Goal: Task Accomplishment & Management: Use online tool/utility

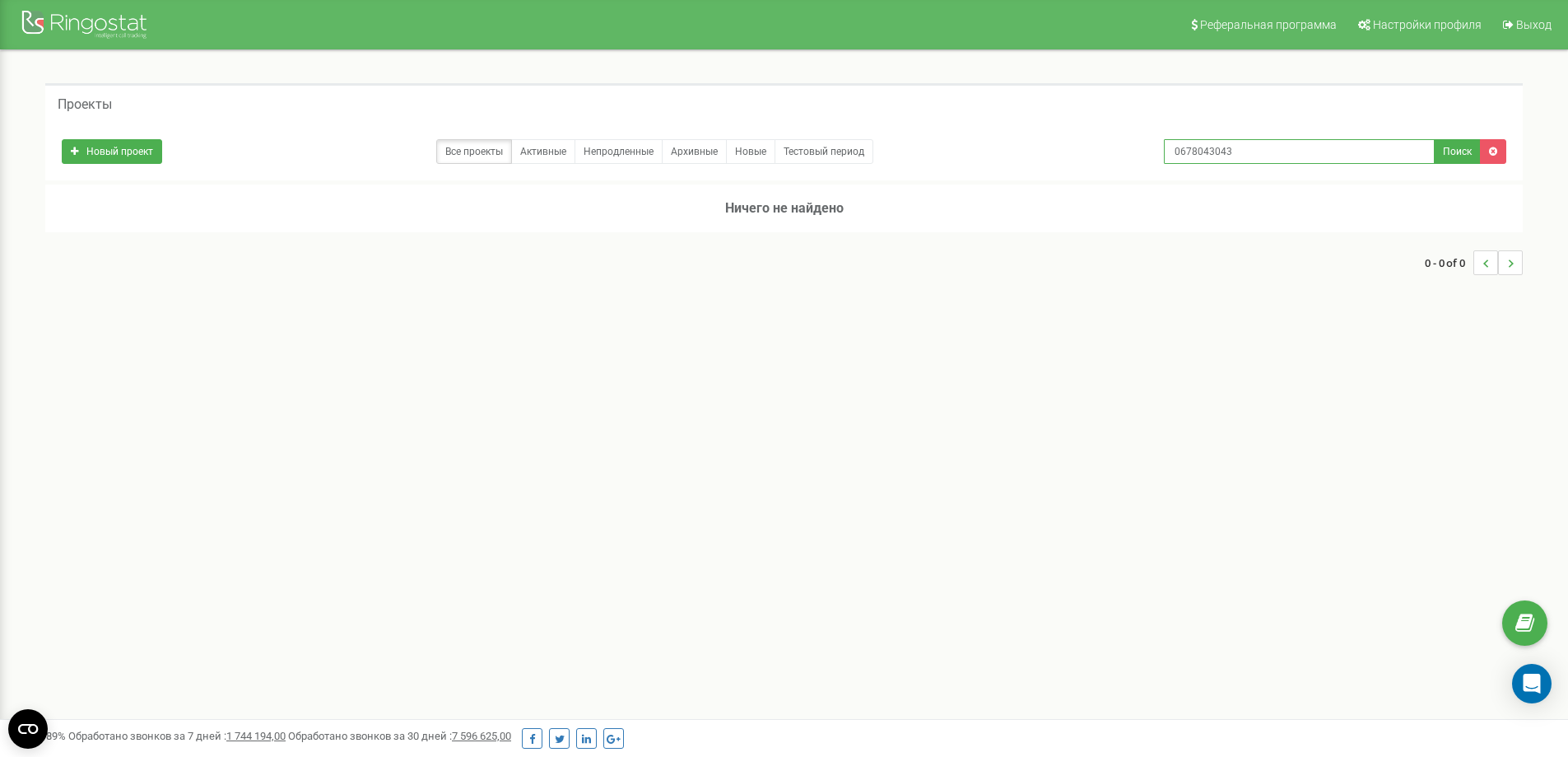
click at [1277, 161] on input "0678043043" at bounding box center [1299, 151] width 271 height 24
click at [842, 347] on div "Реферальная программа Настройки профиля Выход Проекты Новый проект Все проекты …" at bounding box center [784, 494] width 1568 height 988
click at [45, 19] on div at bounding box center [86, 26] width 132 height 40
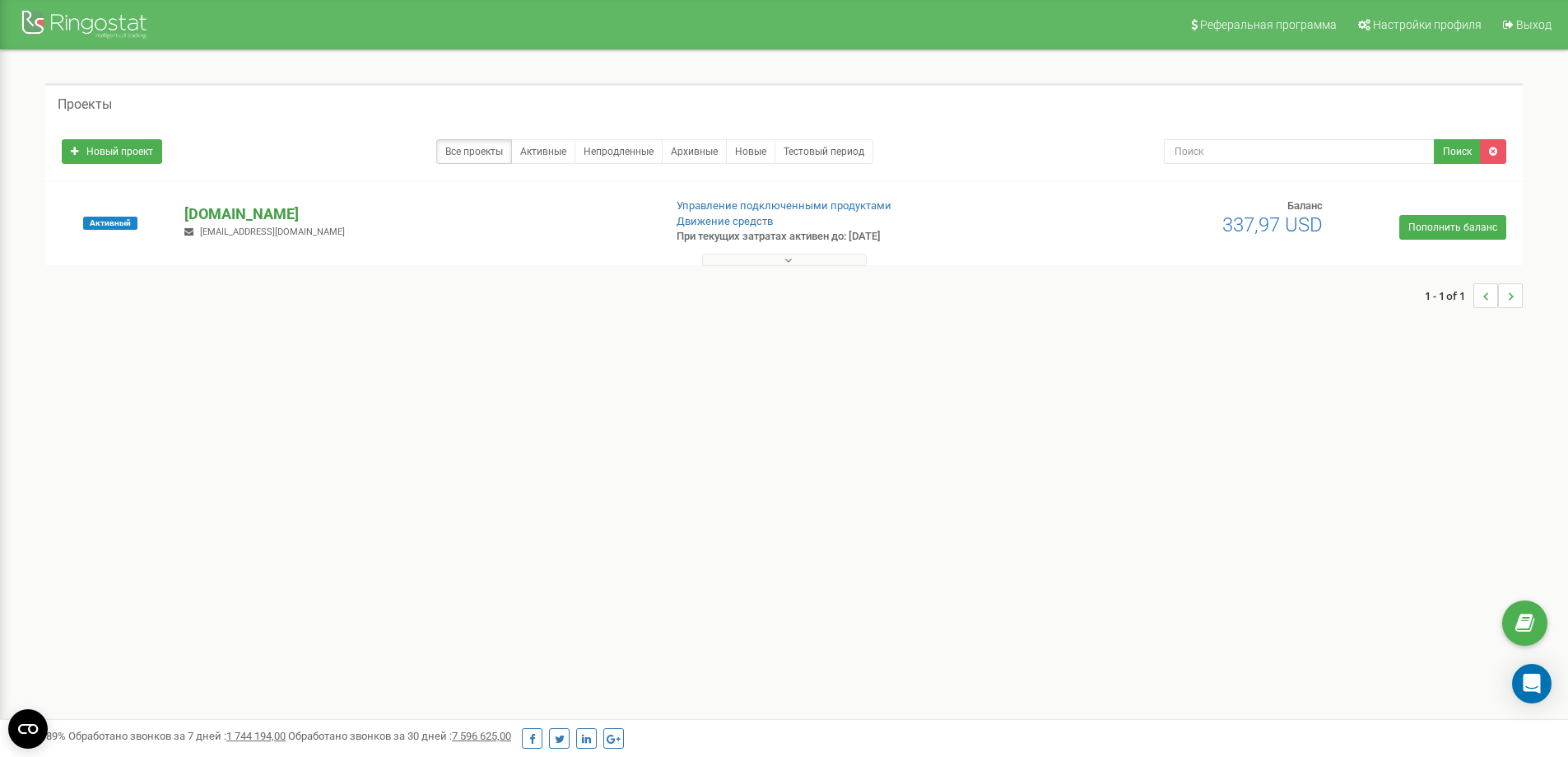
click at [219, 205] on p "[DOMAIN_NAME]" at bounding box center [416, 214] width 465 height 21
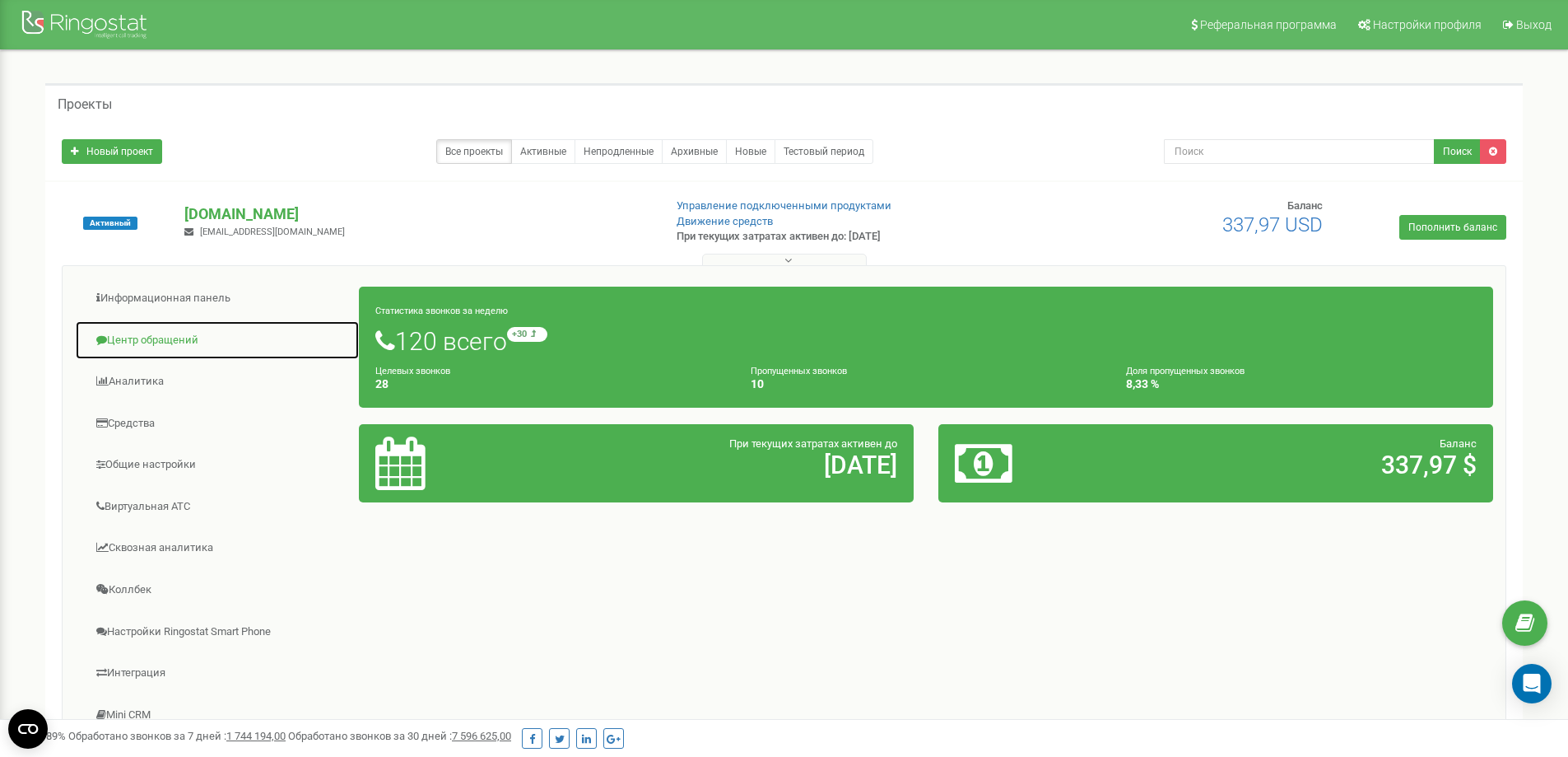
click at [178, 332] on link "Центр обращений" at bounding box center [217, 341] width 285 height 40
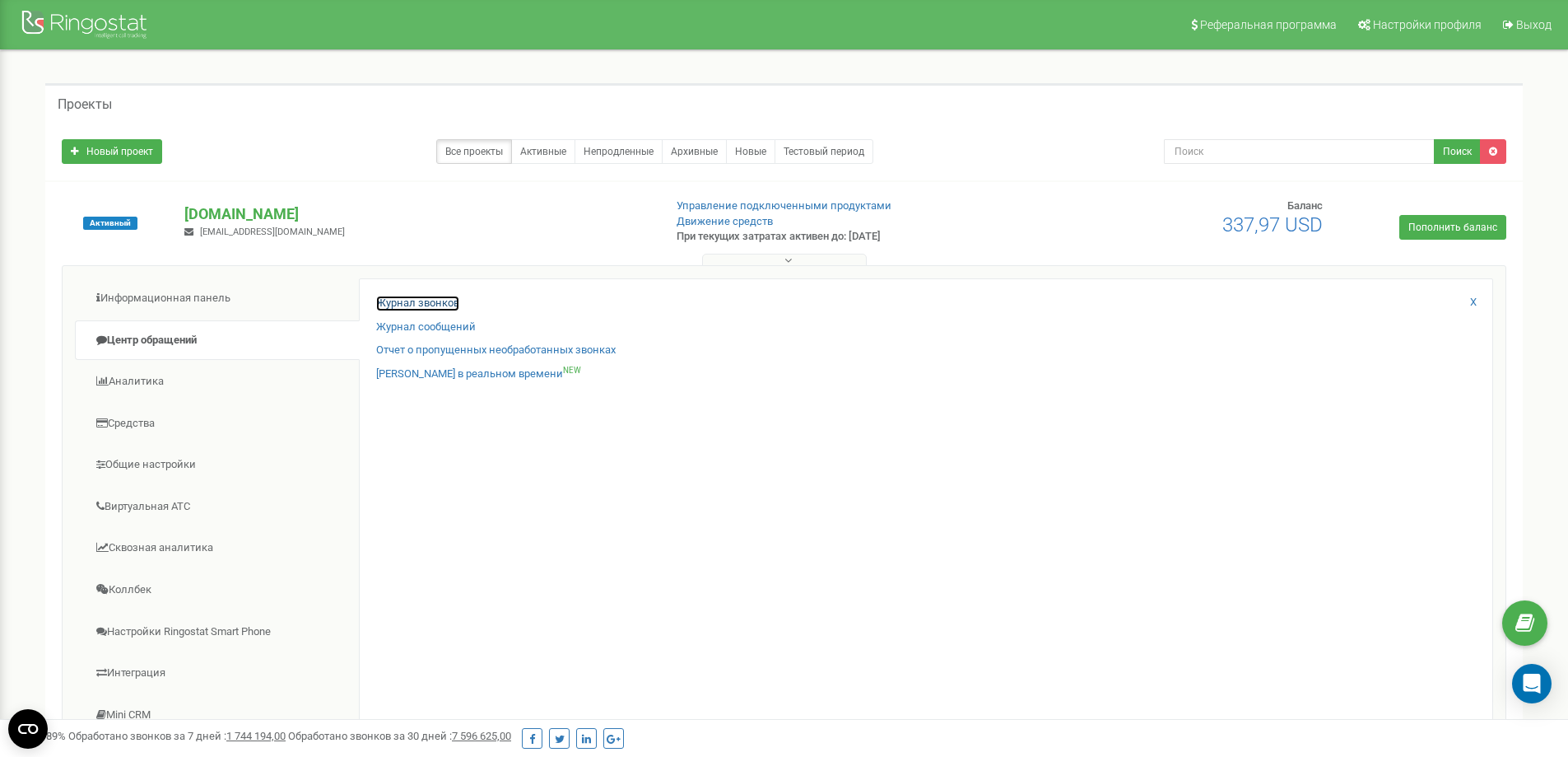
click at [425, 307] on link "Журнал звонков" at bounding box center [417, 303] width 83 height 16
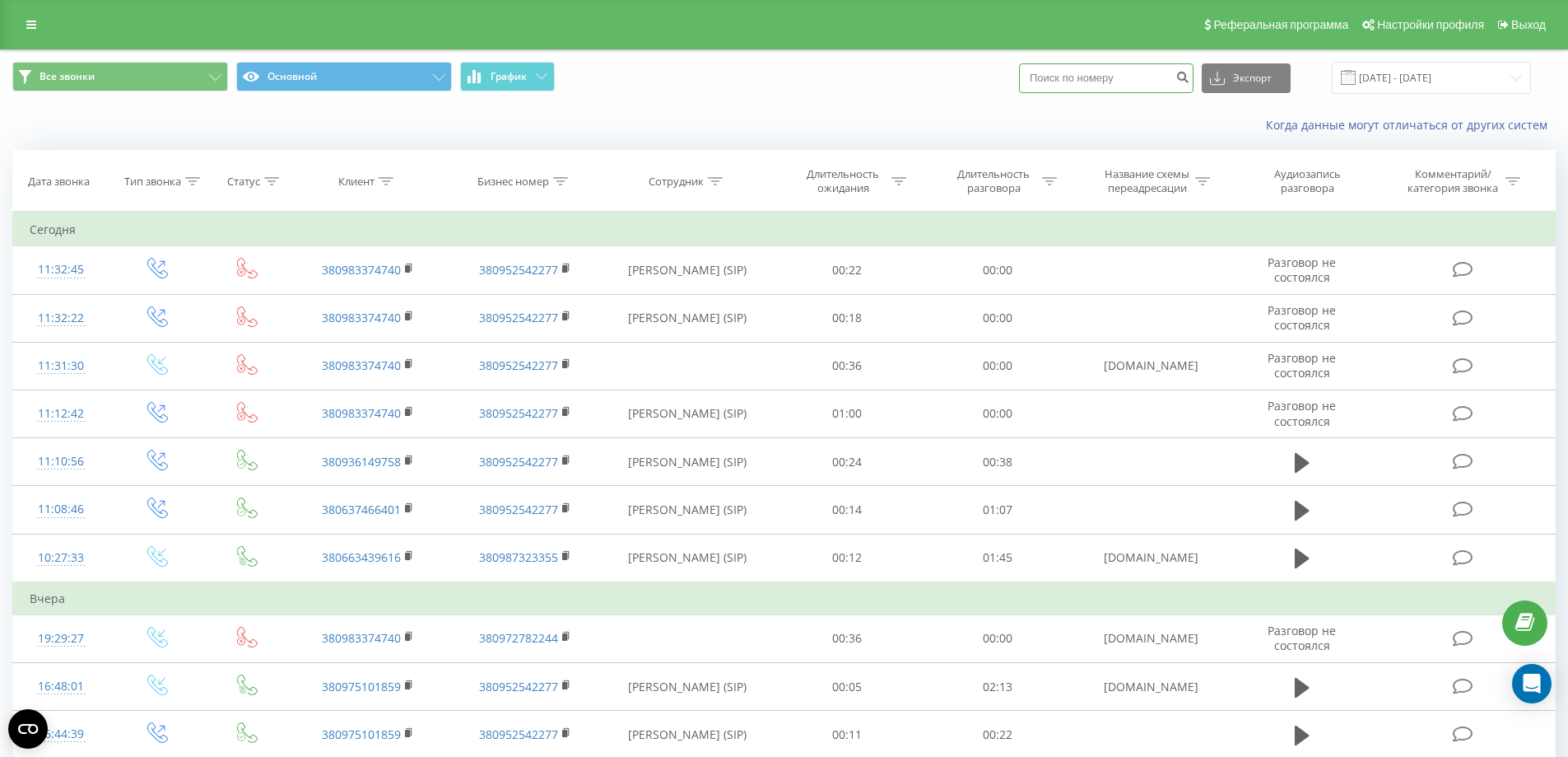
click at [1153, 76] on input at bounding box center [1106, 77] width 175 height 29
paste input "0678043043"
type input "0678043043"
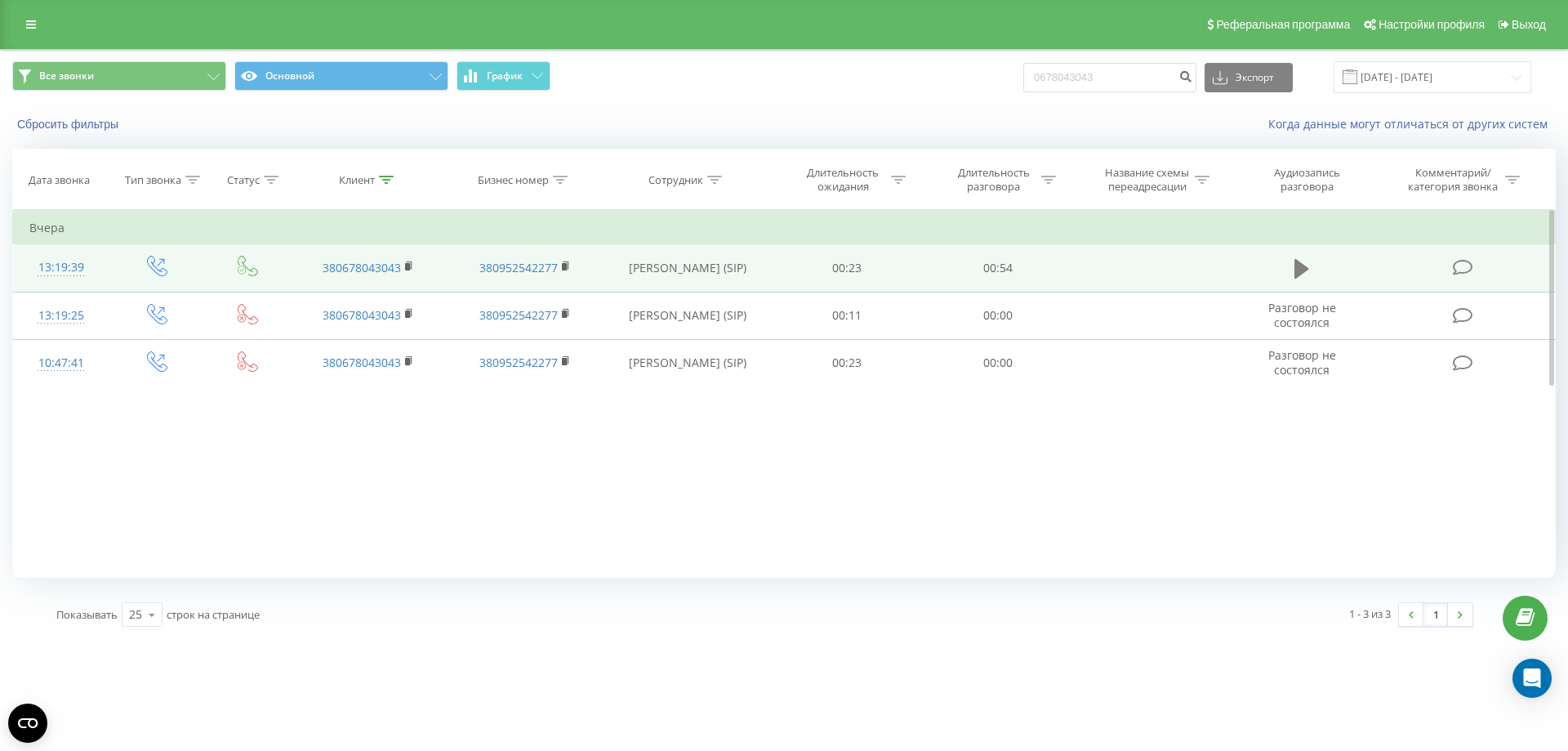
click at [1290, 265] on button at bounding box center [1301, 268] width 24 height 24
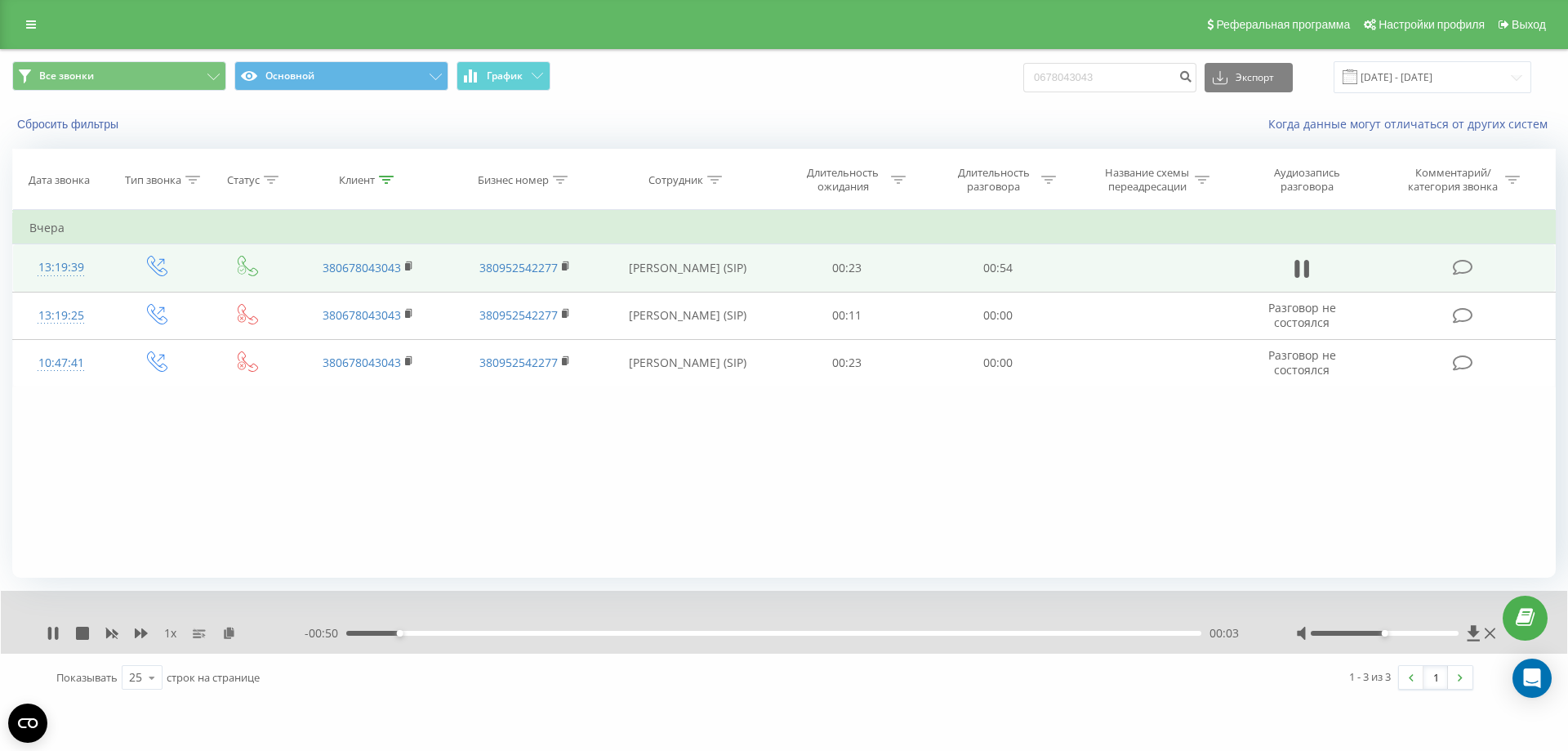
click at [666, 629] on div "- 00:50 00:03 00:03" at bounding box center [780, 633] width 951 height 17
click at [701, 634] on div "00:03" at bounding box center [773, 633] width 855 height 5
drag, startPoint x: 811, startPoint y: 634, endPoint x: 827, endPoint y: 633, distance: 16.0
click at [812, 634] on div "00:24" at bounding box center [773, 633] width 855 height 5
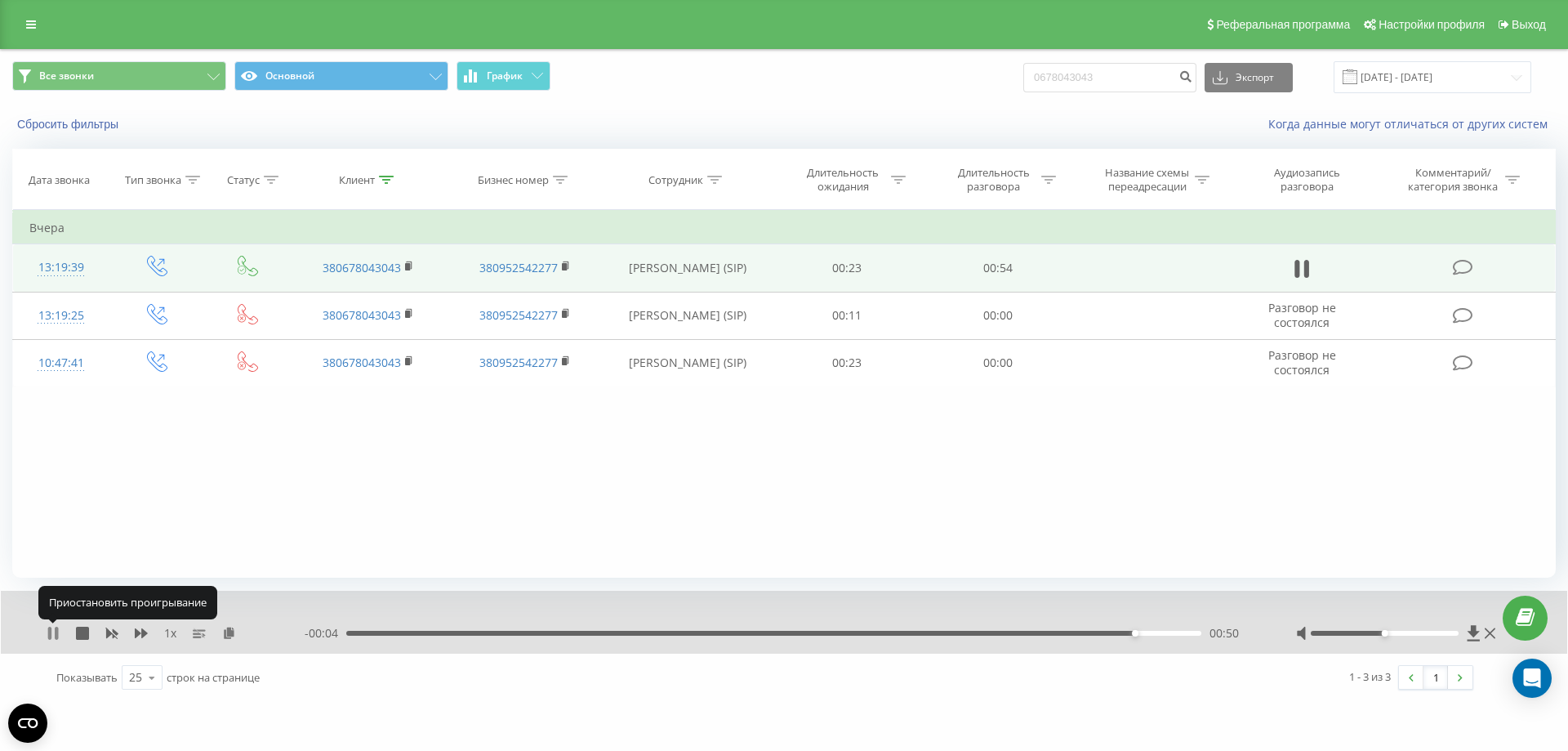
click at [48, 629] on icon at bounding box center [50, 633] width 3 height 13
click at [20, 13] on div "Реферальная программа Настройки профиля Выход" at bounding box center [784, 24] width 1568 height 49
click at [27, 20] on icon at bounding box center [31, 25] width 10 height 12
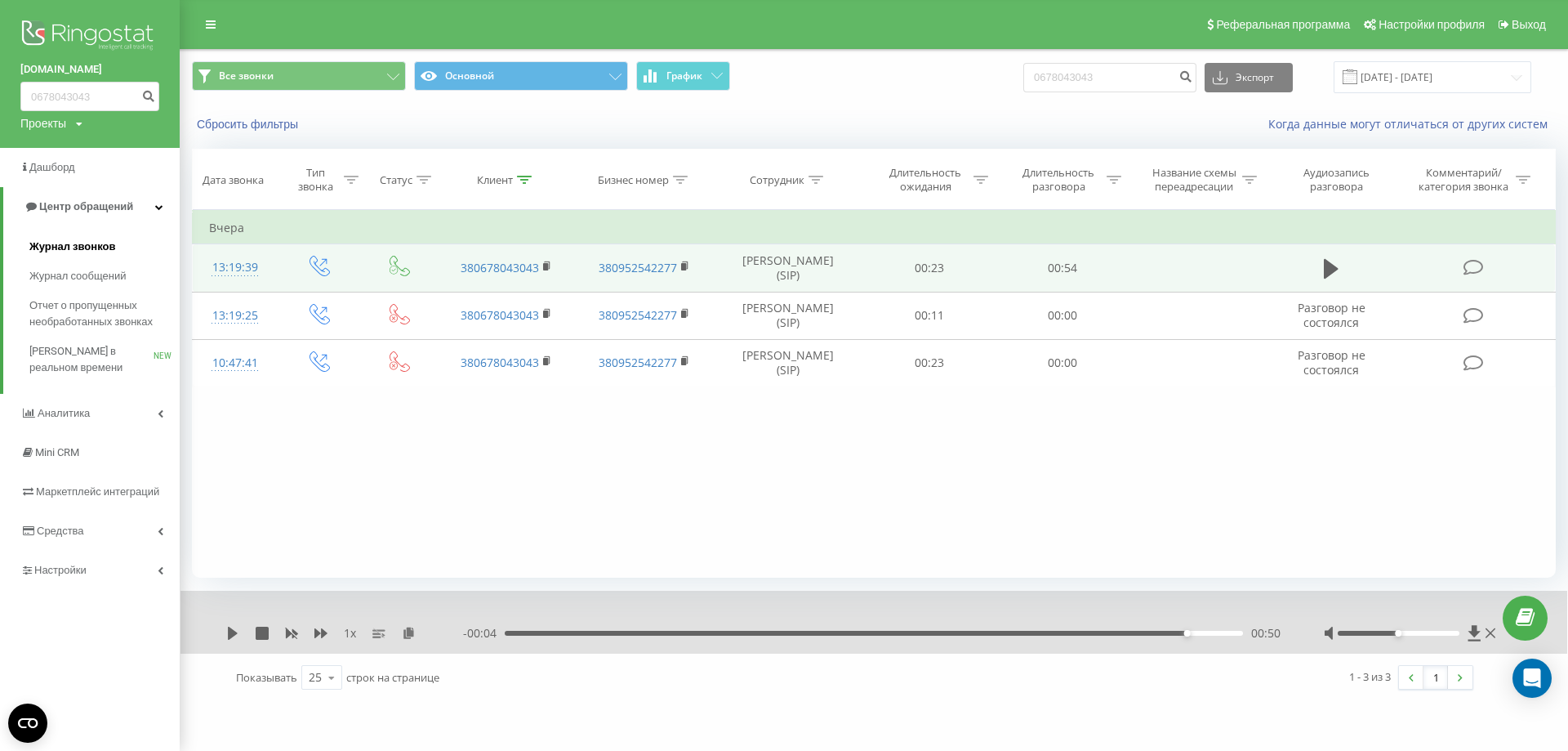
click at [94, 248] on span "Журнал звонков" at bounding box center [72, 247] width 86 height 17
